Goal: Find specific page/section: Find specific page/section

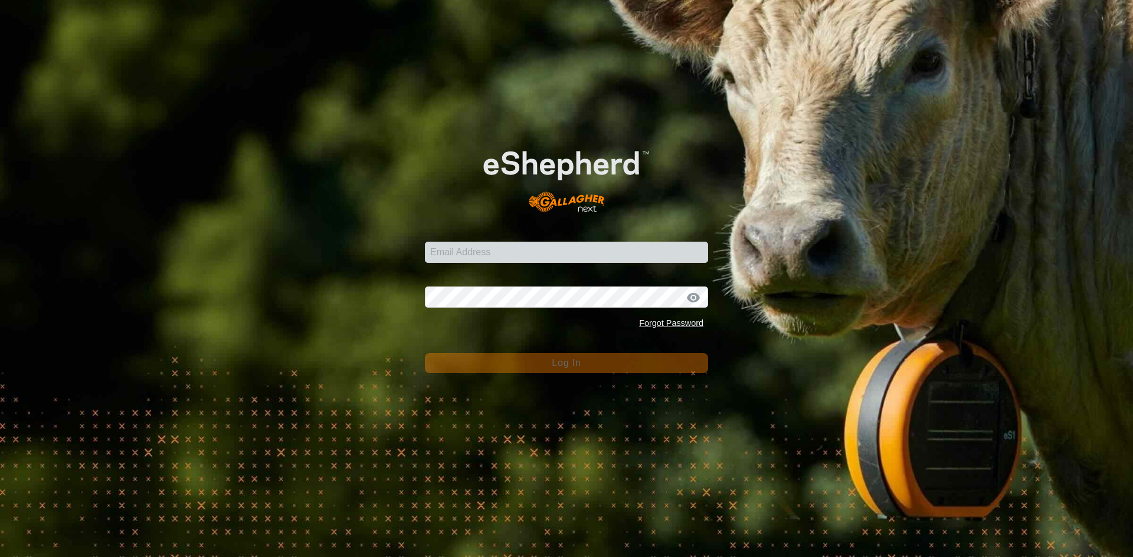
type input "[EMAIL_ADDRESS][DOMAIN_NAME]"
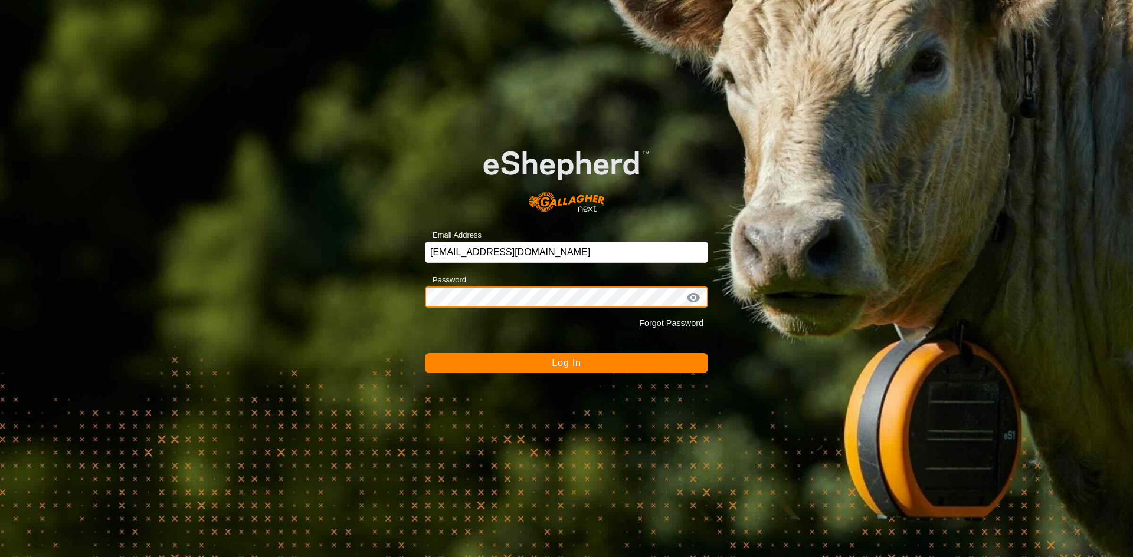
click at [425, 353] on button "Log In" at bounding box center [566, 363] width 283 height 20
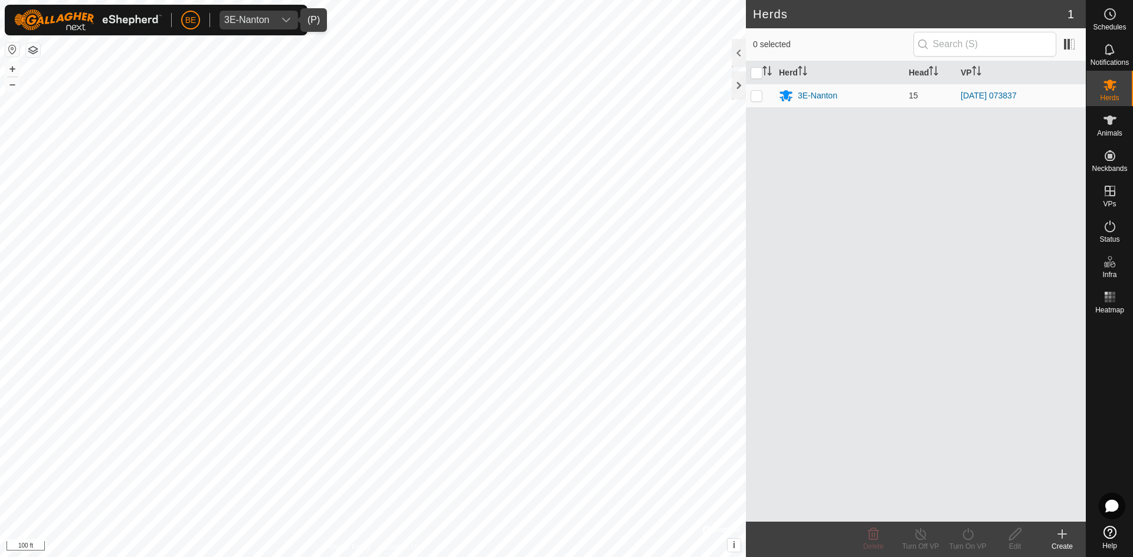
click at [273, 20] on span "3E-Nanton" at bounding box center [246, 20] width 55 height 19
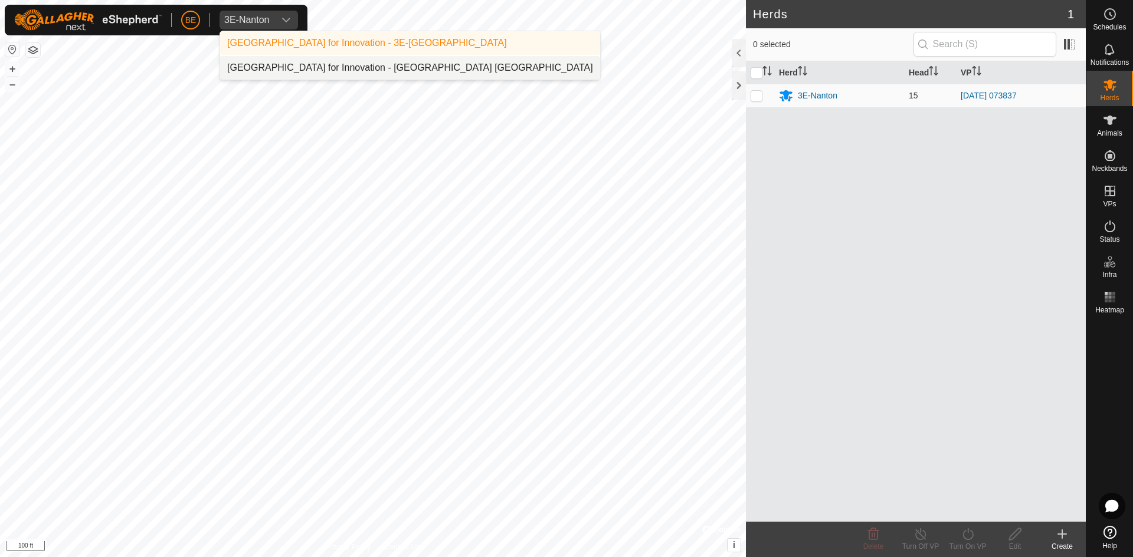
click at [273, 64] on li "[GEOGRAPHIC_DATA] for Innovation - [GEOGRAPHIC_DATA] [GEOGRAPHIC_DATA]" at bounding box center [410, 68] width 380 height 24
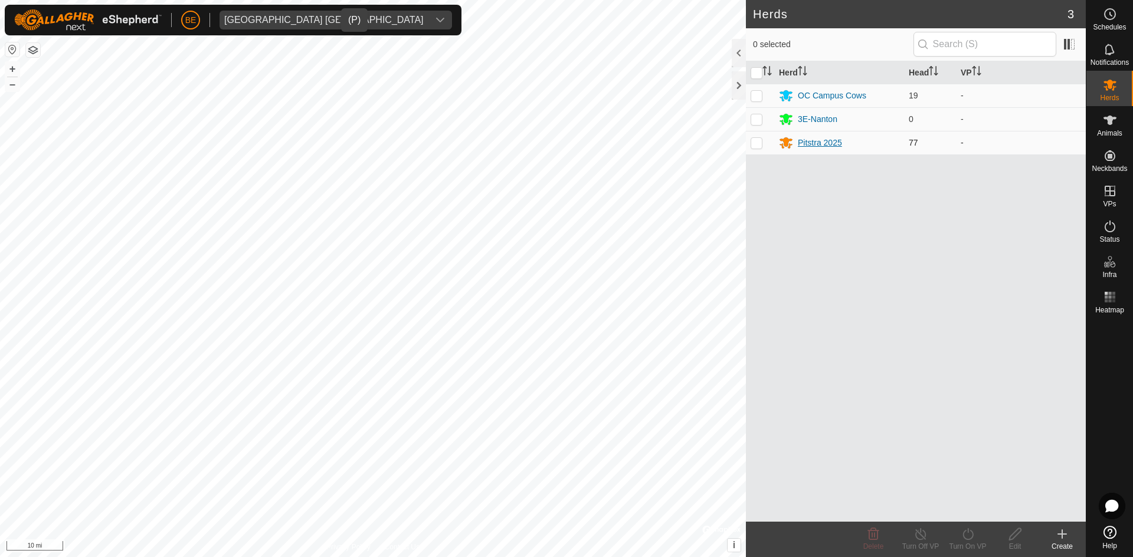
click at [821, 139] on div "Pitstra 2025" at bounding box center [820, 143] width 44 height 12
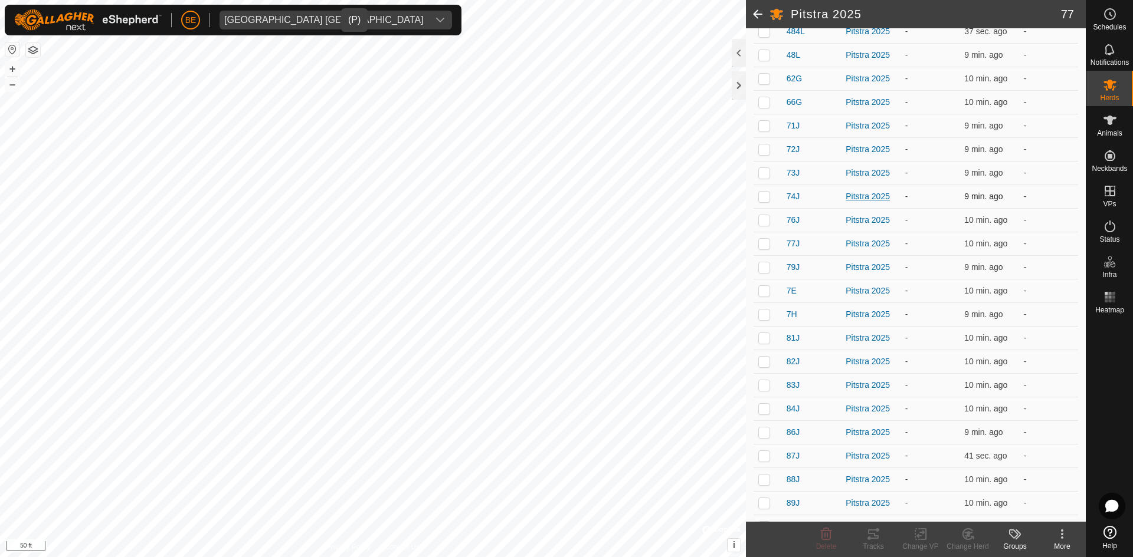
scroll to position [1426, 0]
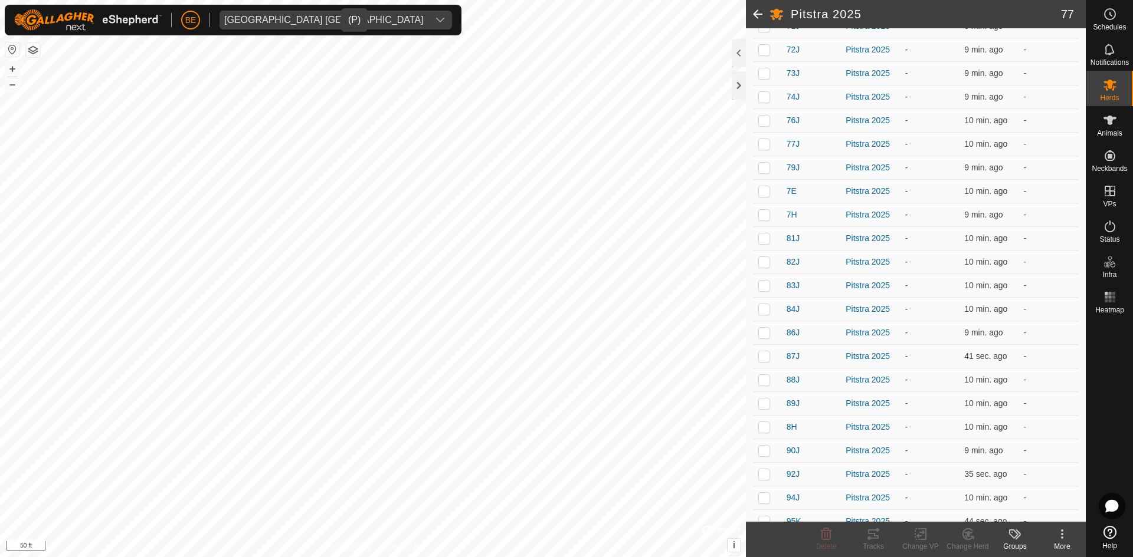
click at [752, 18] on span at bounding box center [758, 14] width 24 height 28
